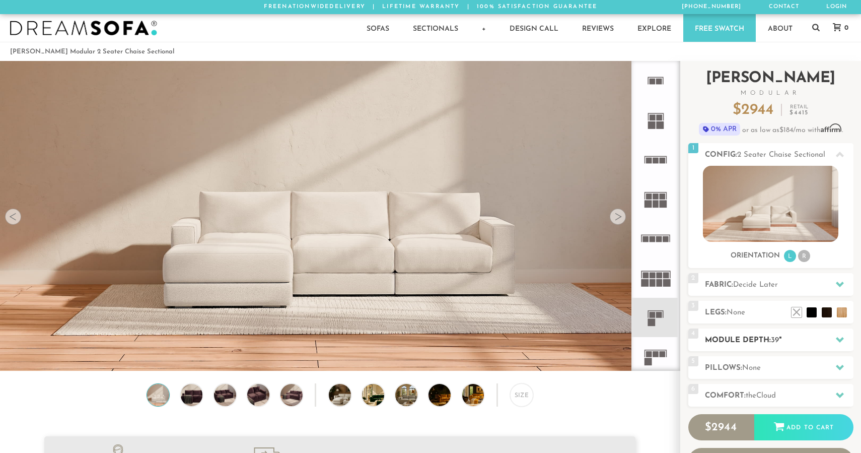
scroll to position [11466, 861]
click at [767, 343] on h2 "Module Depth: 39 "" at bounding box center [779, 340] width 149 height 12
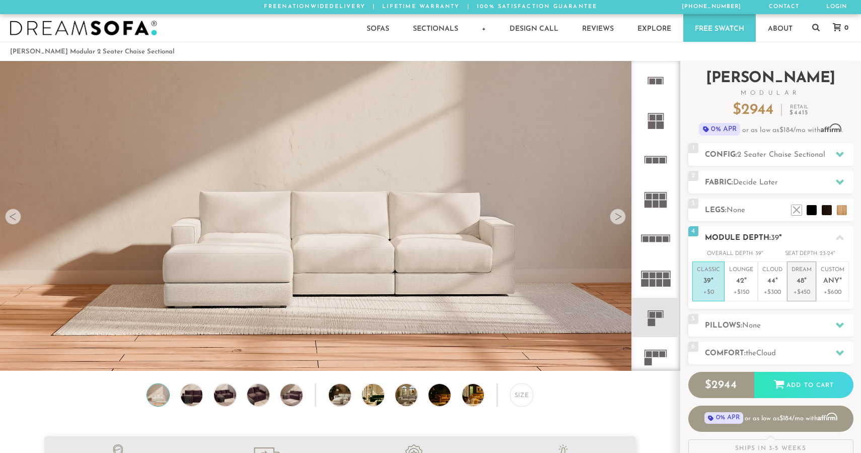
click at [796, 284] on p "Dream 48 "" at bounding box center [801, 277] width 20 height 22
click at [768, 278] on span "44" at bounding box center [771, 281] width 8 height 9
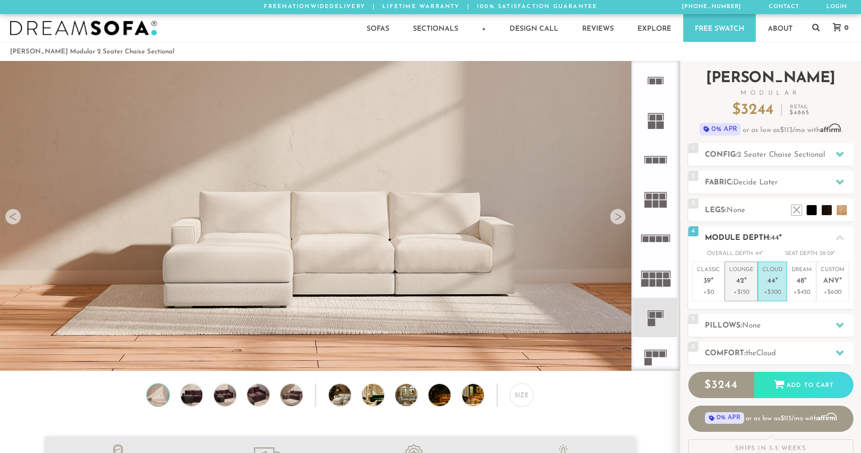
click at [746, 281] on p "Lounge 42 "" at bounding box center [741, 277] width 24 height 22
click at [842, 281] on p "Custom Any "" at bounding box center [833, 277] width 24 height 22
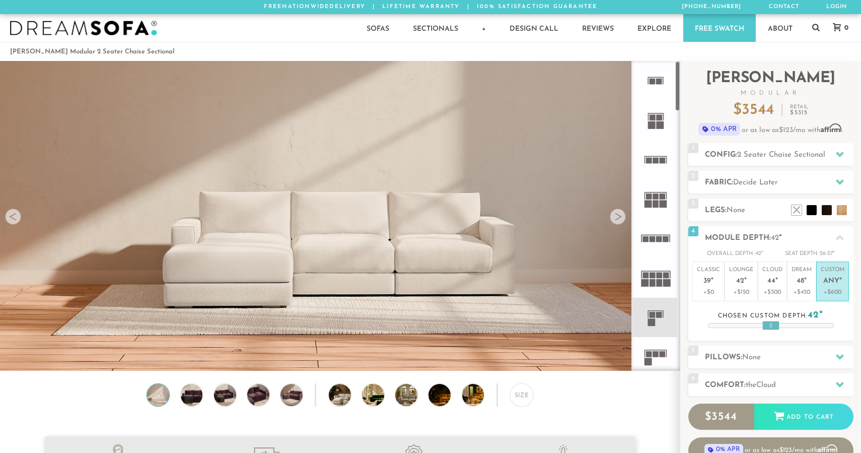
click at [645, 187] on icon at bounding box center [655, 198] width 39 height 39
click at [649, 163] on rect at bounding box center [649, 160] width 6 height 6
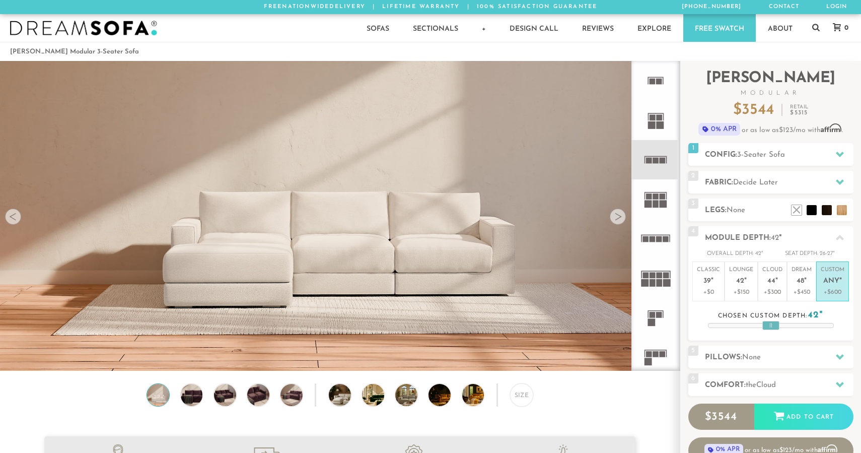
click at [654, 240] on rect at bounding box center [653, 239] width 6 height 6
click at [668, 284] on rect at bounding box center [667, 283] width 8 height 8
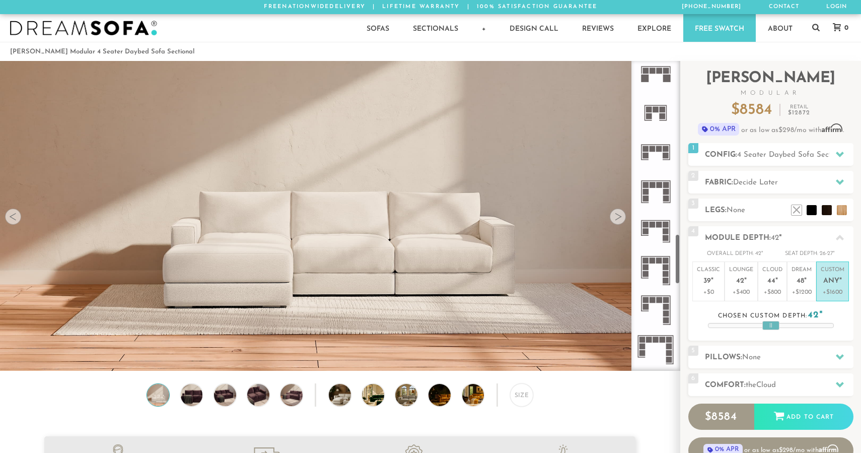
scroll to position [1582, 0]
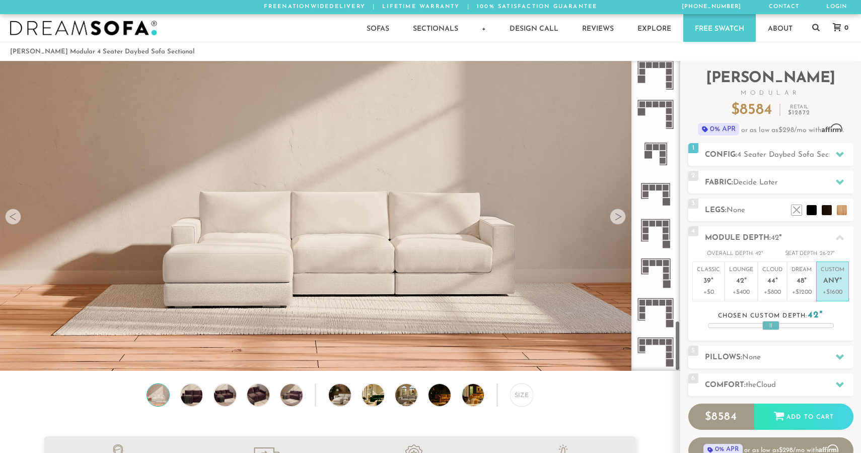
click at [668, 281] on rect at bounding box center [667, 284] width 8 height 8
click at [660, 228] on icon at bounding box center [655, 232] width 39 height 39
click at [657, 199] on icon at bounding box center [655, 193] width 39 height 39
click at [648, 158] on icon at bounding box center [655, 153] width 39 height 39
click at [647, 121] on icon at bounding box center [655, 114] width 39 height 39
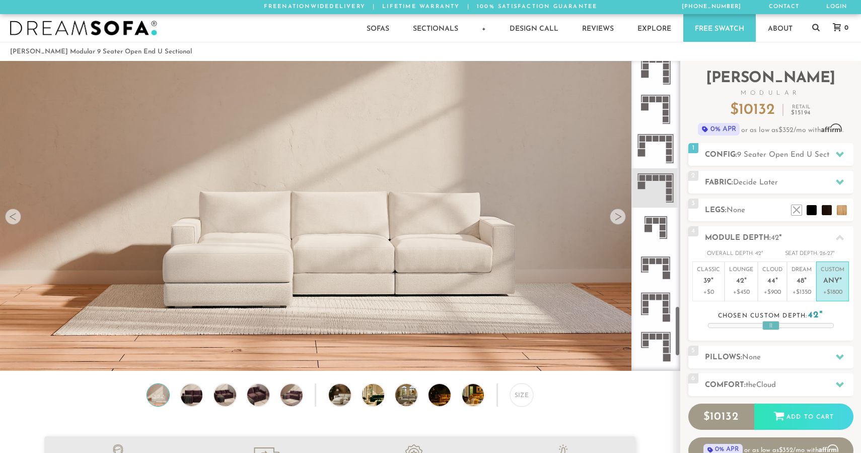
scroll to position [1495, 0]
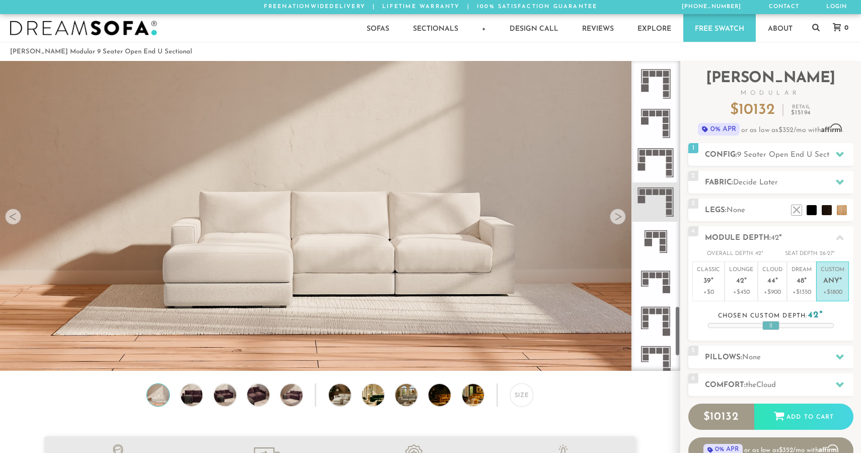
click at [656, 146] on icon at bounding box center [655, 162] width 39 height 39
click at [656, 119] on icon at bounding box center [655, 123] width 39 height 39
click at [654, 77] on icon at bounding box center [655, 83] width 39 height 39
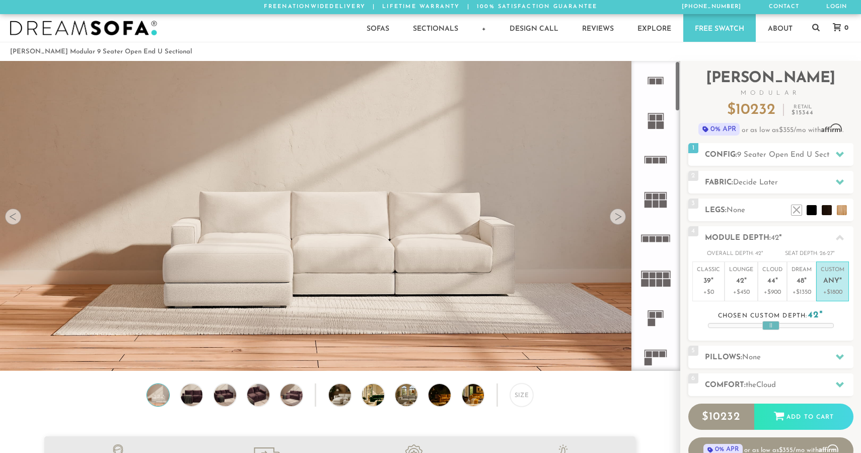
click at [654, 124] on rect at bounding box center [652, 125] width 8 height 8
click at [654, 80] on rect at bounding box center [653, 82] width 6 height 6
click at [644, 151] on icon at bounding box center [655, 159] width 39 height 39
click at [646, 195] on rect at bounding box center [649, 196] width 6 height 6
click at [653, 232] on icon at bounding box center [655, 238] width 39 height 39
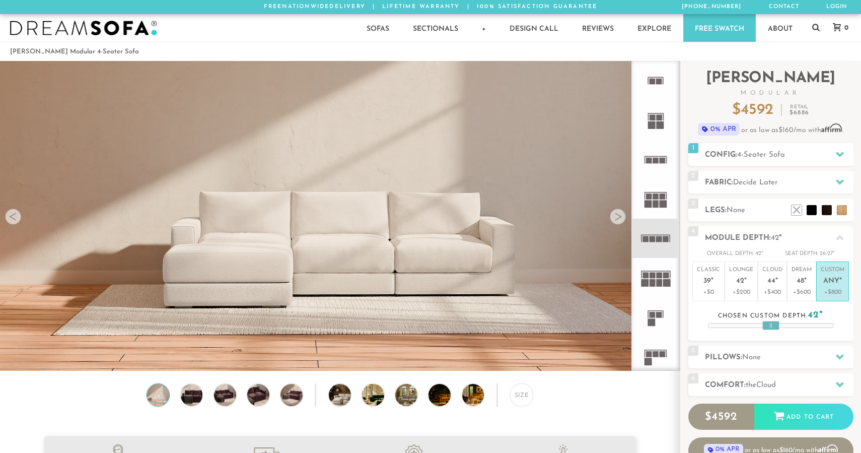
click at [651, 271] on rect at bounding box center [655, 271] width 29 height 1
click at [654, 312] on rect at bounding box center [653, 315] width 6 height 6
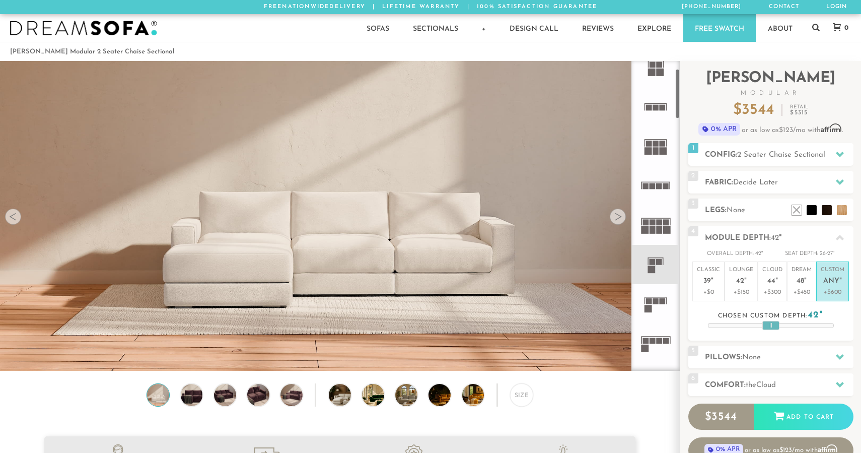
scroll to position [56, 0]
click at [654, 305] on icon at bounding box center [655, 300] width 39 height 39
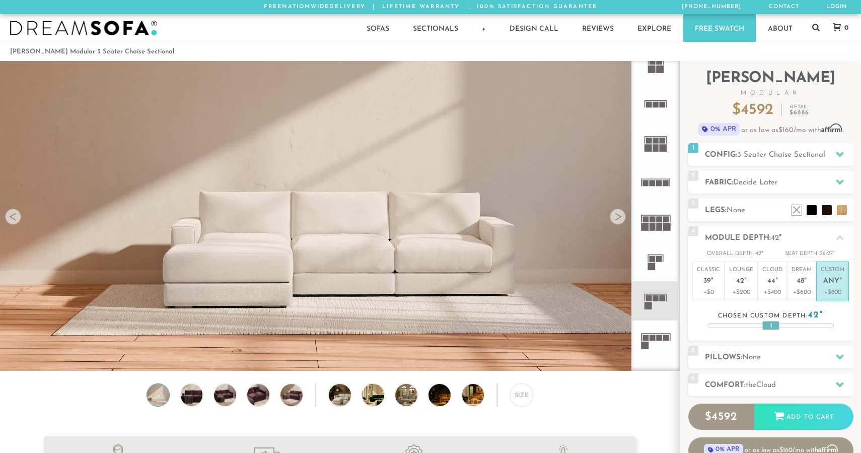
click at [655, 336] on rect at bounding box center [653, 338] width 6 height 6
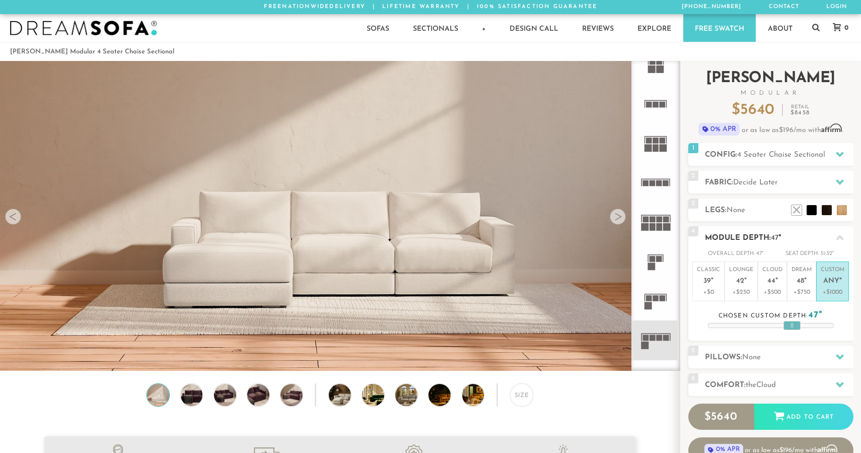
drag, startPoint x: 775, startPoint y: 326, endPoint x: 797, endPoint y: 321, distance: 22.2
click at [796, 321] on div at bounding box center [791, 325] width 17 height 9
click at [771, 320] on div "Chosen custom depth: 47"" at bounding box center [771, 316] width 126 height 14
click at [798, 285] on p "Dream 48 "" at bounding box center [801, 277] width 20 height 22
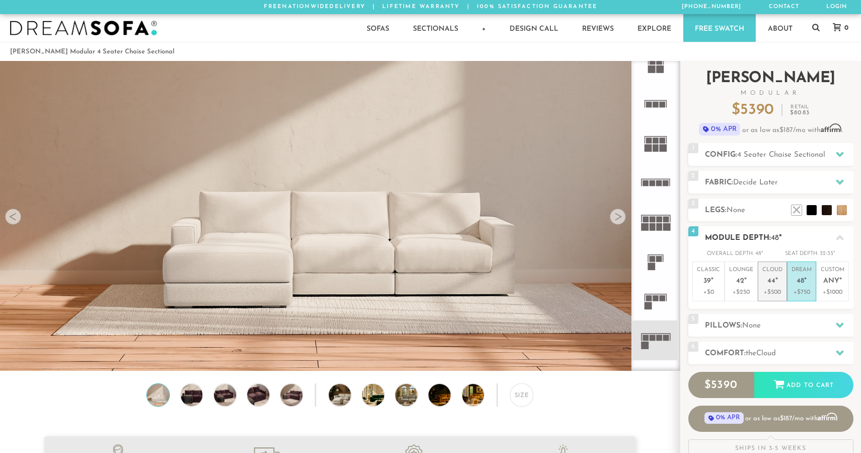
click at [783, 287] on li "Cloud 44 " +$500" at bounding box center [772, 281] width 29 height 40
click at [753, 289] on p "+$250" at bounding box center [741, 291] width 24 height 9
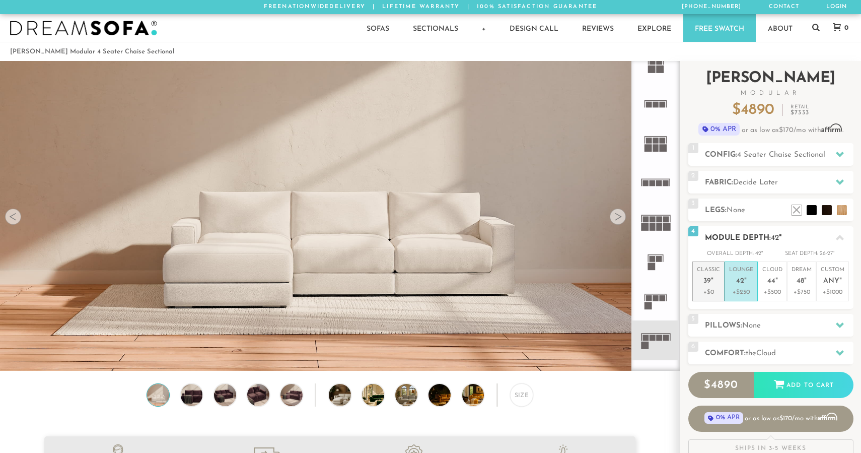
click at [721, 295] on li "Classic 39 " +$0" at bounding box center [708, 281] width 32 height 40
click at [781, 151] on span "4 Seater Chaise Sectional" at bounding box center [781, 155] width 88 height 8
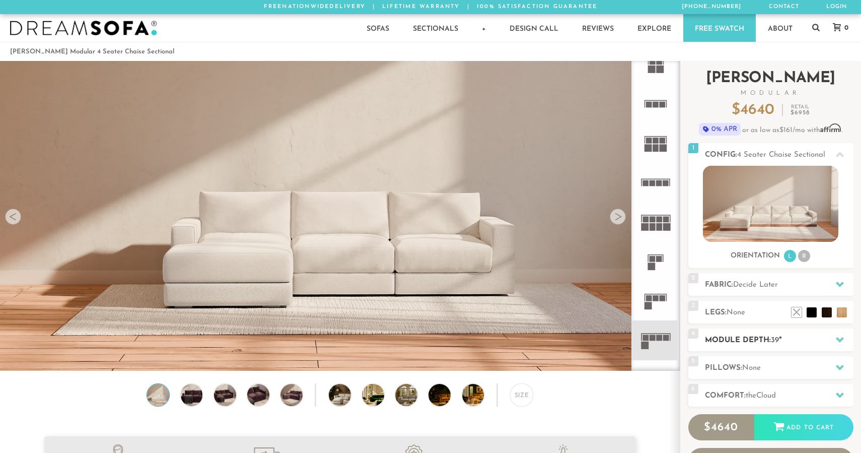
click at [759, 342] on h2 "Module Depth: 39 "" at bounding box center [779, 340] width 149 height 12
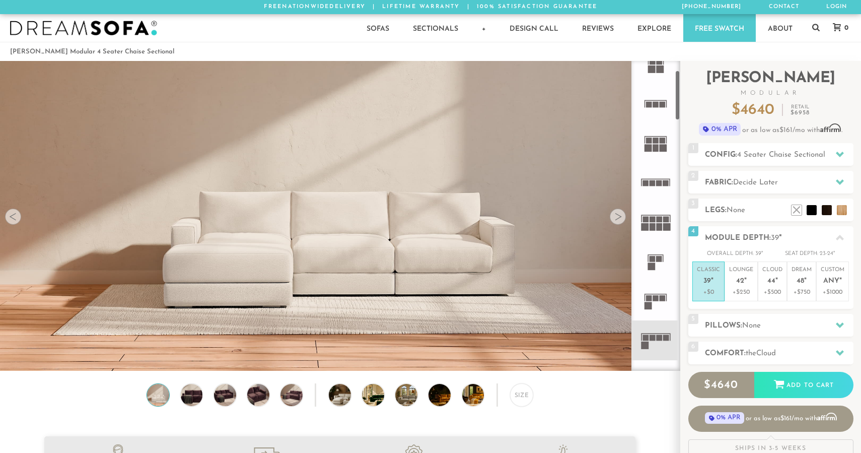
click at [645, 98] on icon at bounding box center [655, 103] width 39 height 39
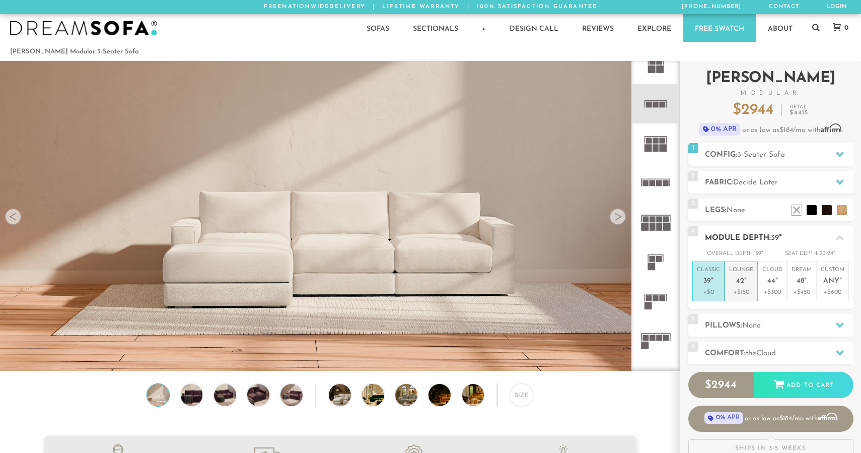
click at [738, 293] on p "+$150" at bounding box center [741, 291] width 24 height 9
click at [762, 289] on p "+$300" at bounding box center [772, 291] width 20 height 9
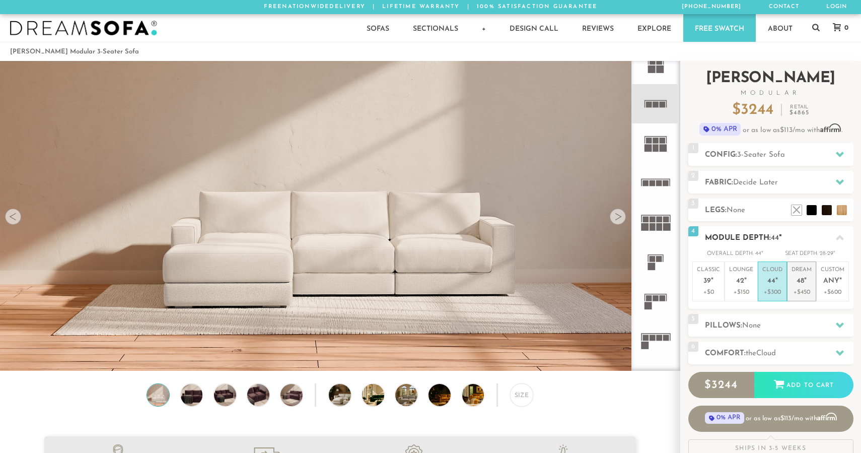
click at [799, 277] on span "48" at bounding box center [801, 281] width 8 height 9
click at [834, 283] on span "Any" at bounding box center [831, 281] width 16 height 9
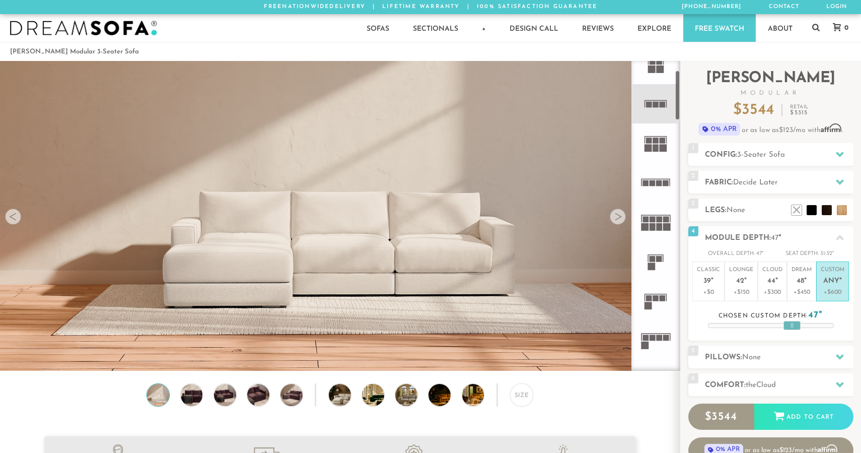
click at [658, 226] on rect at bounding box center [659, 227] width 6 height 8
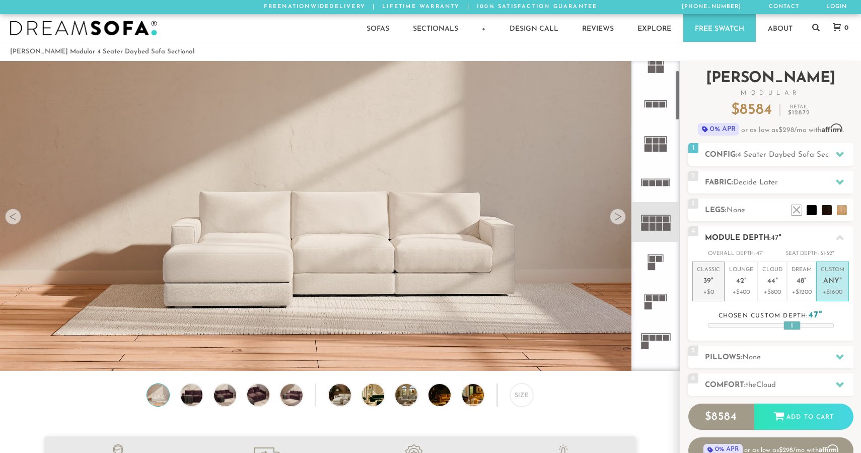
click at [713, 279] on p "Classic 39 "" at bounding box center [708, 277] width 23 height 22
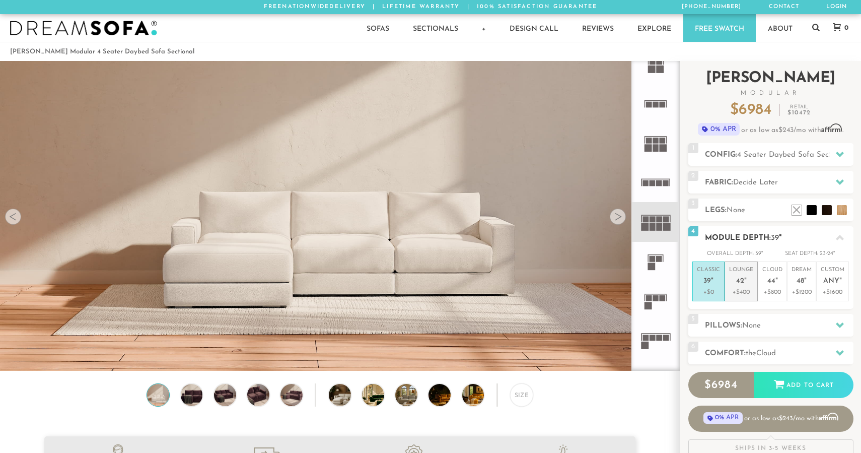
click at [733, 274] on p "Lounge 42 "" at bounding box center [741, 277] width 24 height 22
click at [771, 277] on span "44" at bounding box center [771, 281] width 8 height 9
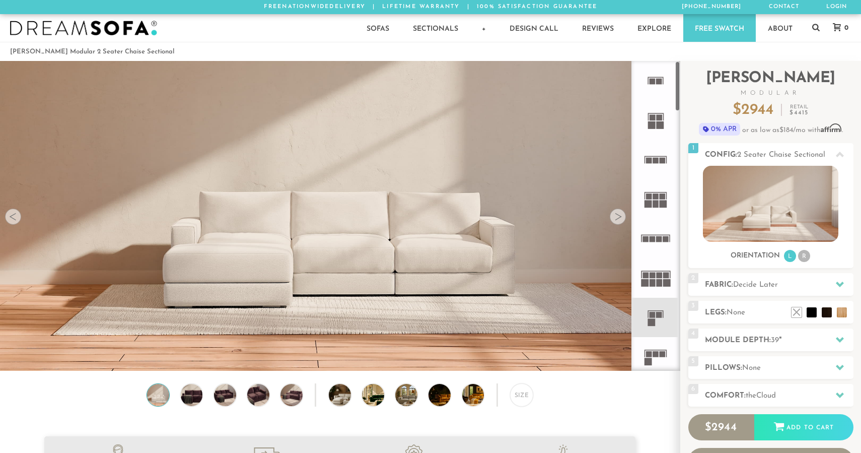
click at [650, 267] on icon at bounding box center [655, 277] width 39 height 39
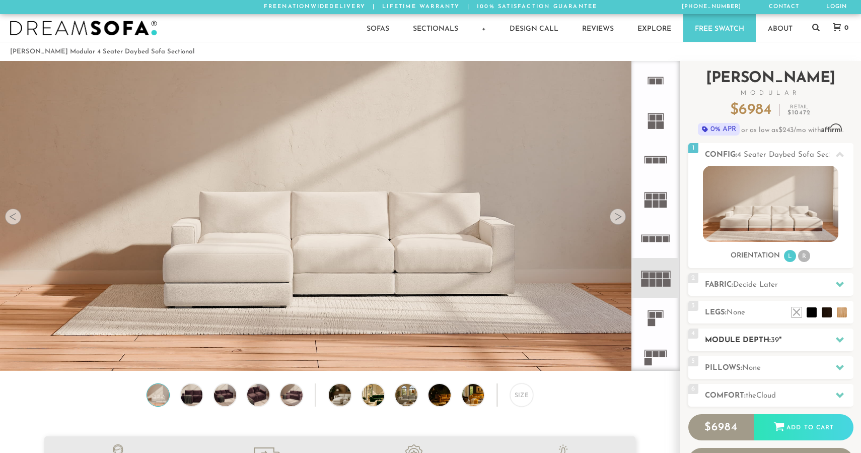
click at [757, 346] on div "4 Module Depth: 39 "" at bounding box center [770, 339] width 165 height 23
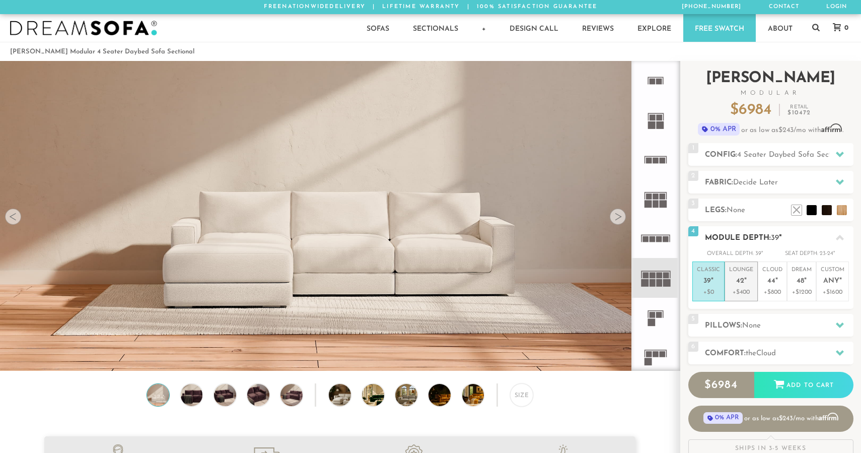
click at [743, 283] on span "42" at bounding box center [740, 281] width 8 height 9
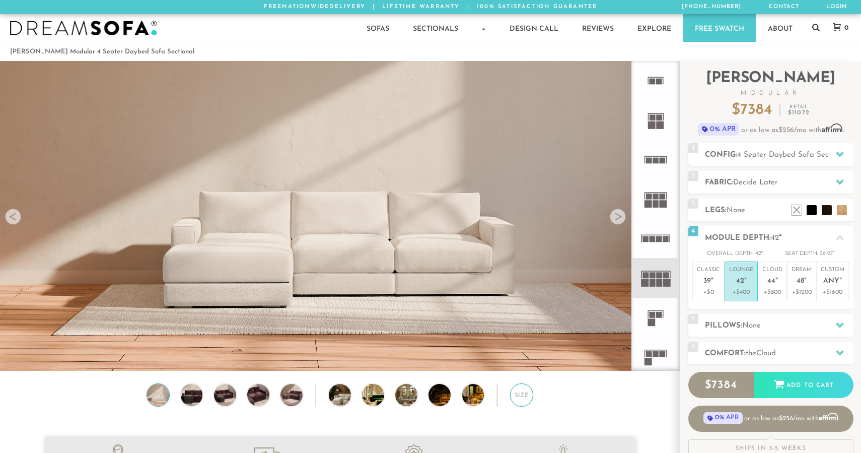
click at [527, 387] on div "Size" at bounding box center [521, 394] width 23 height 23
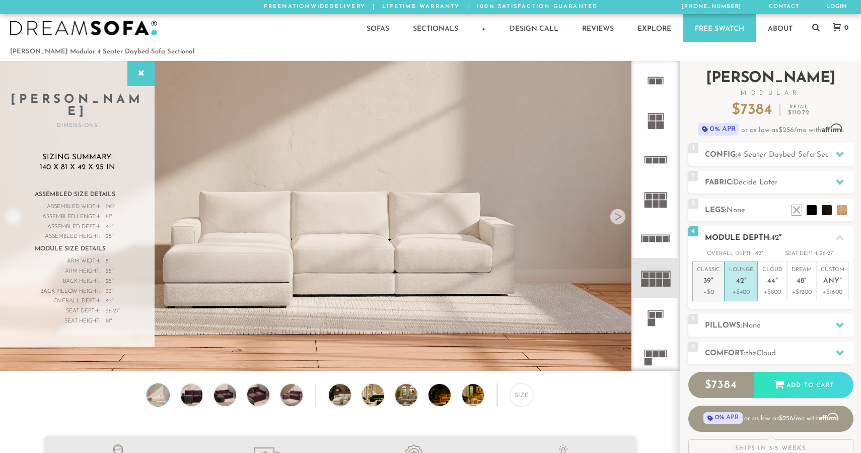
click at [703, 280] on span "39" at bounding box center [707, 281] width 8 height 9
drag, startPoint x: 117, startPoint y: 199, endPoint x: 105, endPoint y: 205, distance: 13.3
click at [105, 212] on div "Assembled Length: 78 "" at bounding box center [77, 217] width 86 height 10
drag, startPoint x: 110, startPoint y: 205, endPoint x: 104, endPoint y: 205, distance: 5.5
click at [104, 212] on div "Assembled Length: 78 "" at bounding box center [77, 217] width 86 height 10
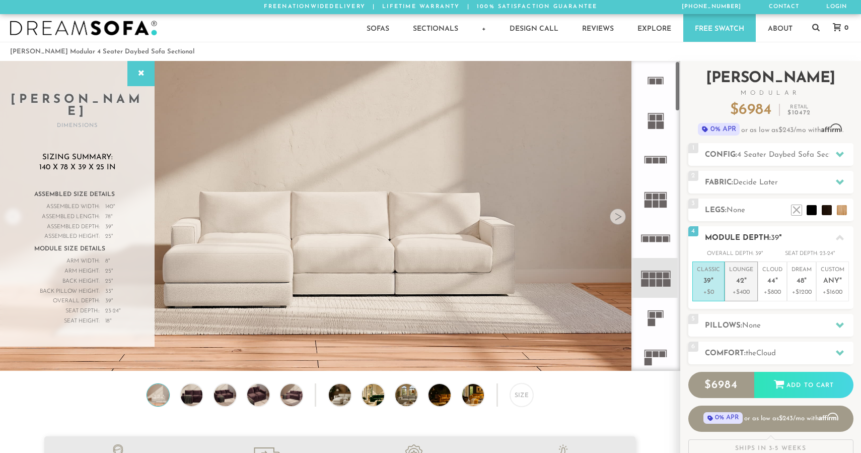
click at [748, 280] on p "Lounge 42 "" at bounding box center [741, 277] width 24 height 22
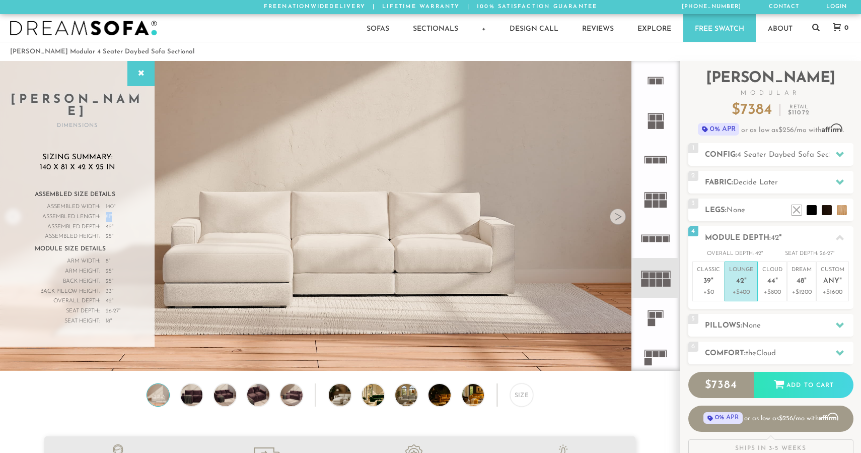
drag, startPoint x: 114, startPoint y: 203, endPoint x: 100, endPoint y: 203, distance: 14.1
click at [100, 212] on div "Assembled Length: 81 "" at bounding box center [78, 217] width 86 height 10
click at [104, 222] on div "Assembled Depth: 42 "" at bounding box center [78, 227] width 86 height 10
click at [765, 269] on p "Cloud 44 "" at bounding box center [772, 277] width 20 height 22
click at [736, 269] on p "Lounge 42 "" at bounding box center [741, 277] width 24 height 22
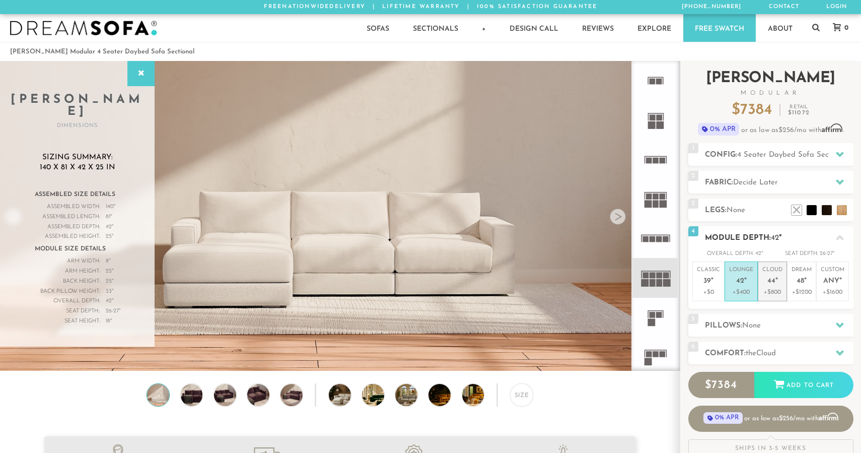
click at [770, 285] on p "Cloud 44 "" at bounding box center [772, 277] width 20 height 22
click at [739, 280] on span "42" at bounding box center [740, 281] width 8 height 9
click at [777, 280] on p "Cloud 44 "" at bounding box center [772, 277] width 20 height 22
click at [804, 282] on em """ at bounding box center [805, 281] width 3 height 9
click at [737, 276] on p "Lounge 42 "" at bounding box center [741, 277] width 24 height 22
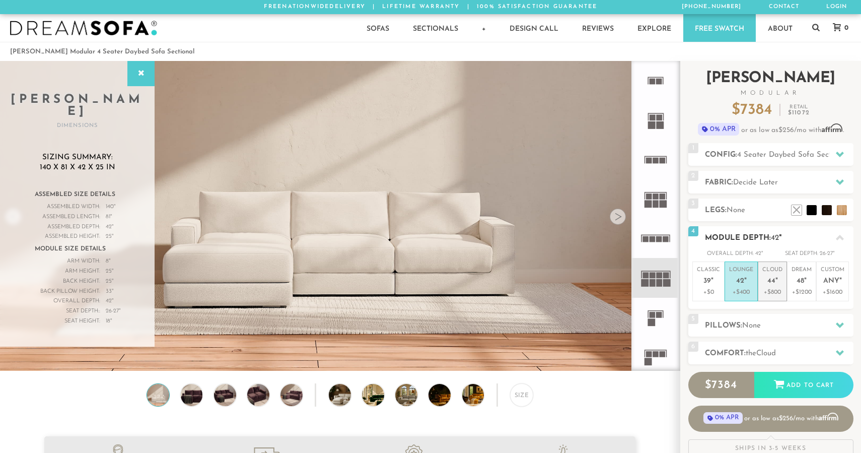
click at [781, 281] on p "Cloud 44 "" at bounding box center [772, 277] width 20 height 22
click at [794, 281] on p "Dream 48 "" at bounding box center [801, 277] width 20 height 22
